Goal: Find specific page/section

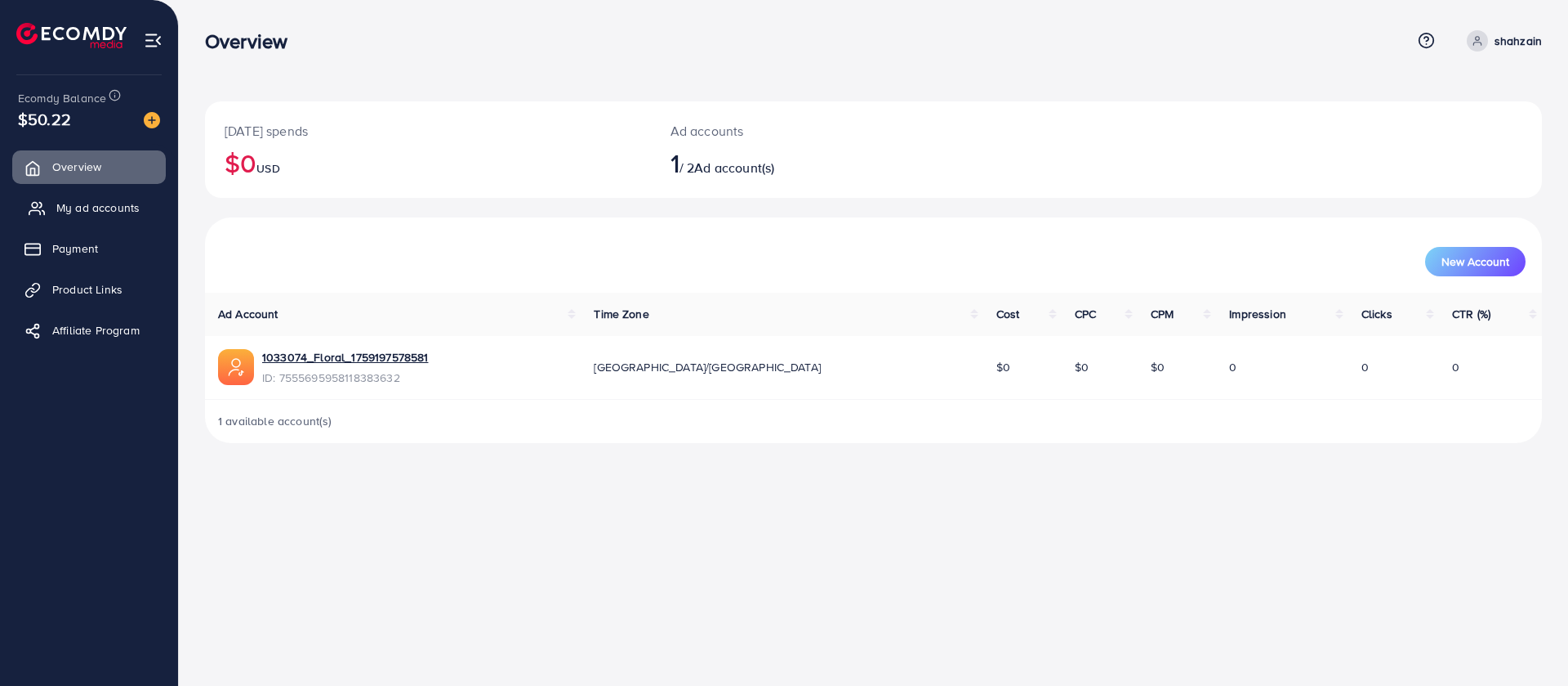
click at [102, 194] on link "My ad accounts" at bounding box center [88, 207] width 153 height 33
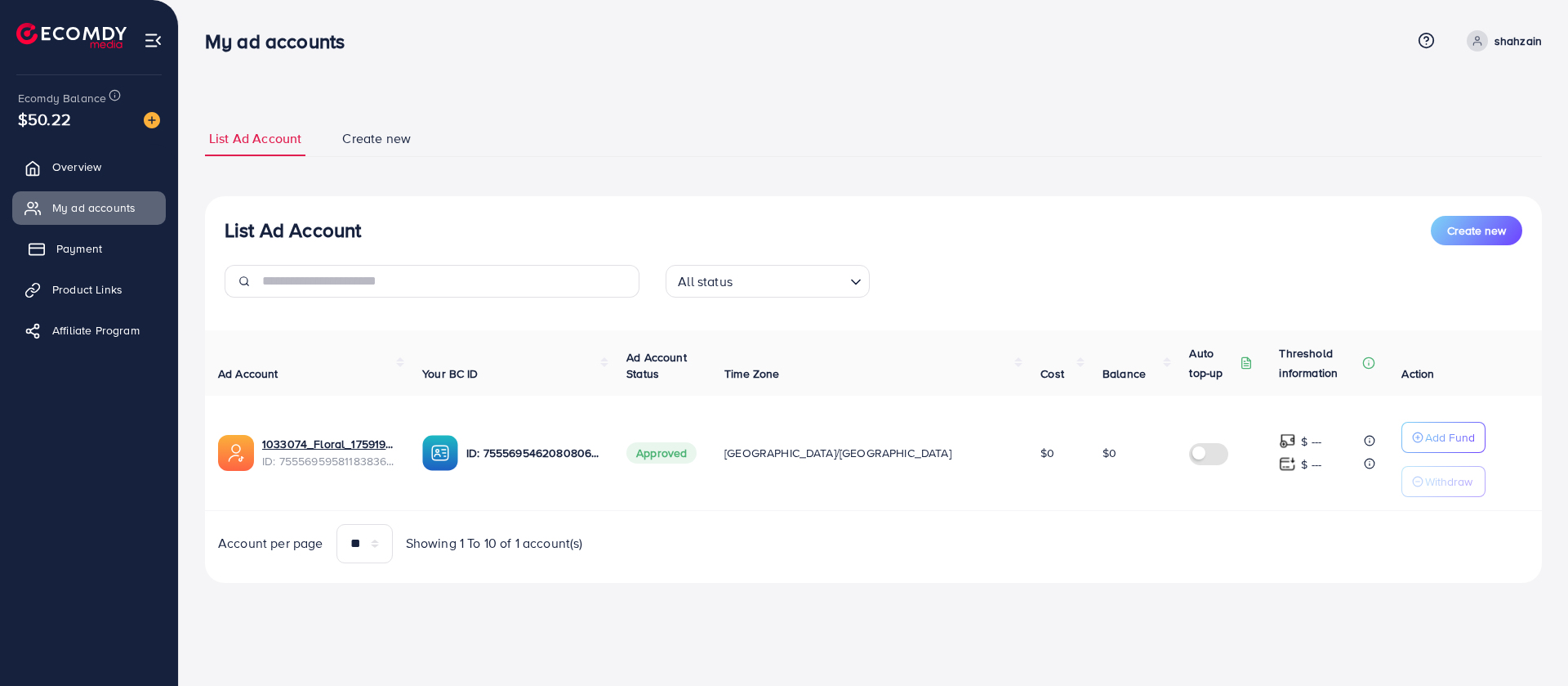
click at [97, 248] on span "Payment" at bounding box center [79, 248] width 46 height 17
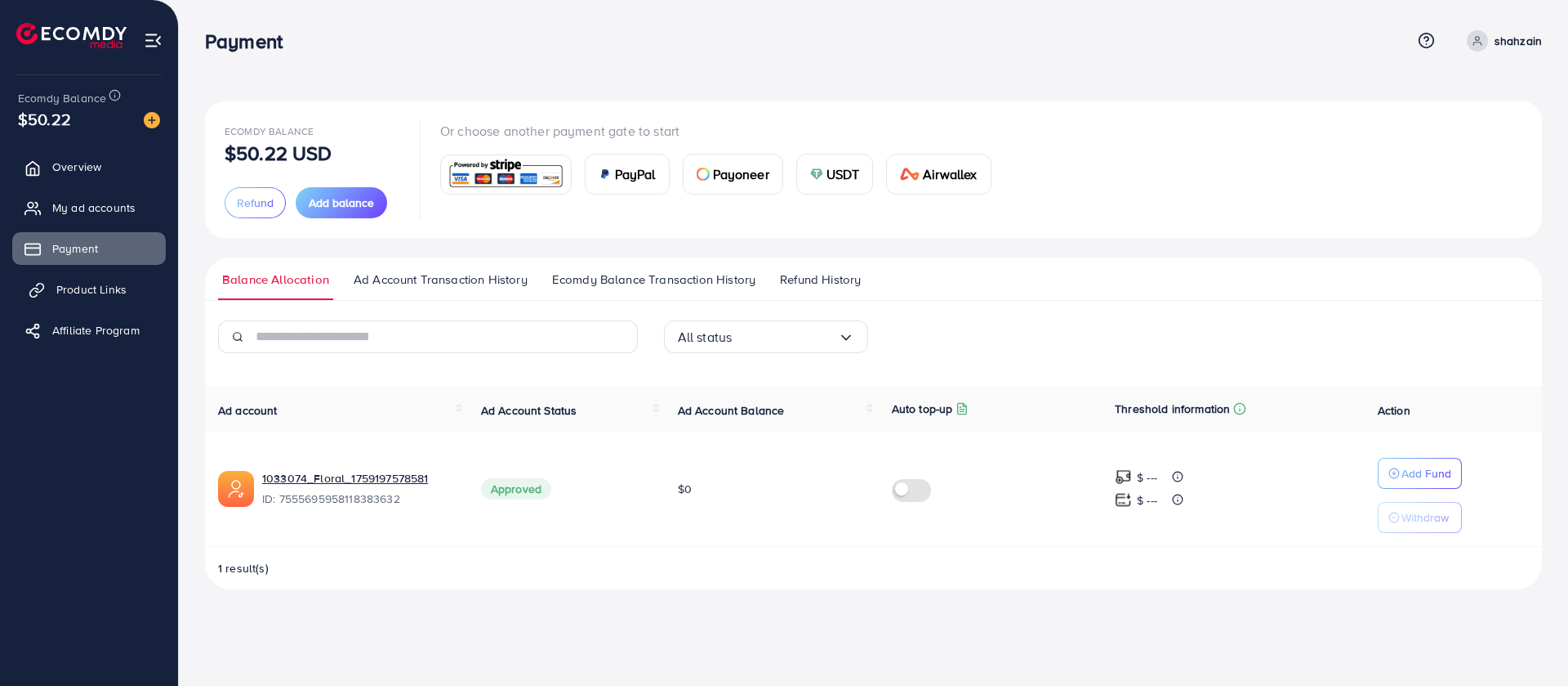
click at [80, 293] on span "Product Links" at bounding box center [91, 289] width 70 height 17
